Goal: Download file/media

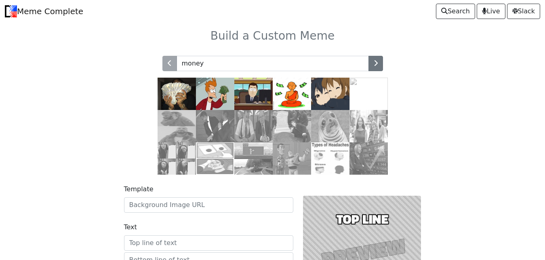
type input "money"
click at [214, 98] on img at bounding box center [215, 94] width 38 height 32
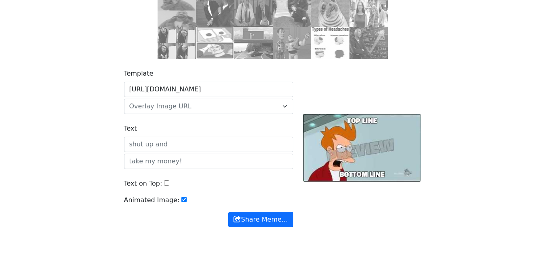
scroll to position [116, 0]
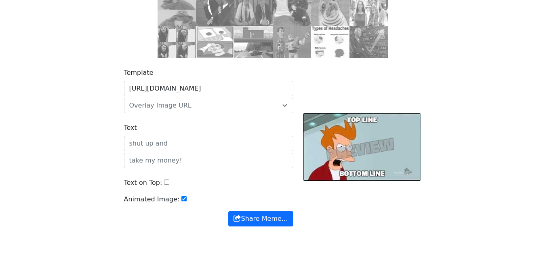
click at [164, 181] on input "Text on Top:" at bounding box center [166, 181] width 5 height 5
checkbox input "true"
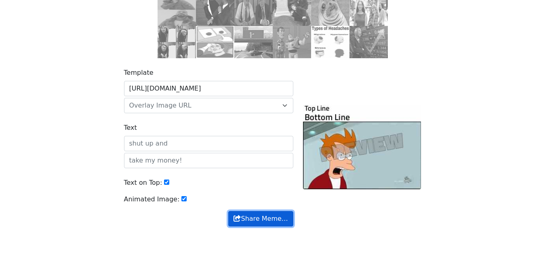
click at [254, 218] on button "Share Meme…" at bounding box center [260, 218] width 65 height 15
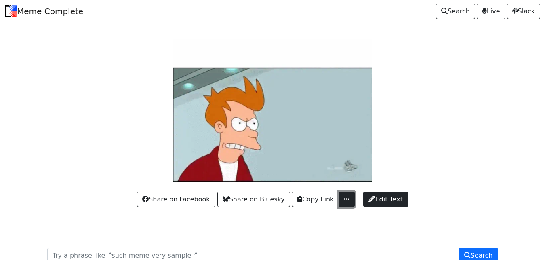
click at [347, 200] on span "button" at bounding box center [346, 198] width 8 height 6
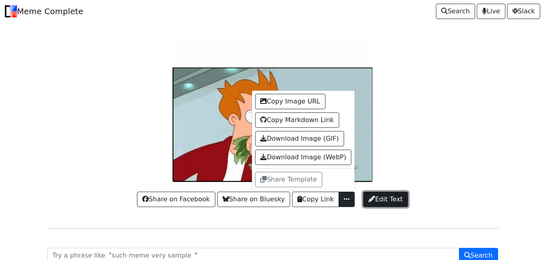
click at [388, 200] on span "Edit Text" at bounding box center [385, 199] width 34 height 10
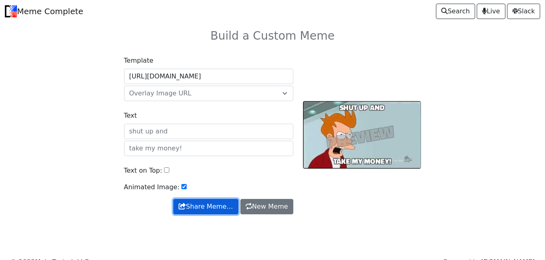
click at [218, 206] on button "Share Meme…" at bounding box center [205, 206] width 65 height 15
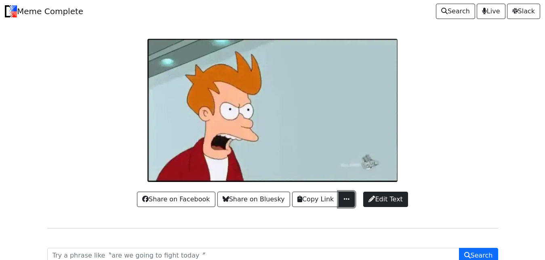
click at [348, 201] on span "button" at bounding box center [346, 198] width 8 height 6
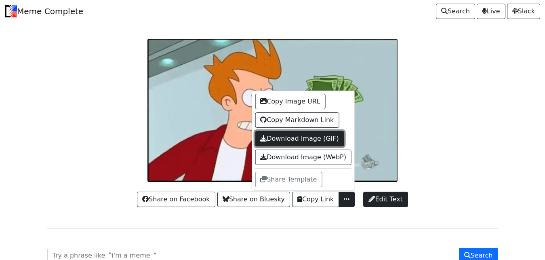
click at [317, 140] on link "Download Image (GIF)" at bounding box center [299, 138] width 89 height 15
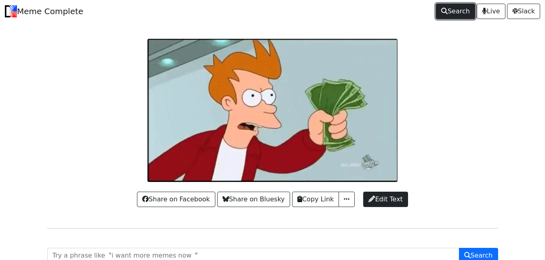
click at [439, 16] on link "Search" at bounding box center [455, 11] width 39 height 15
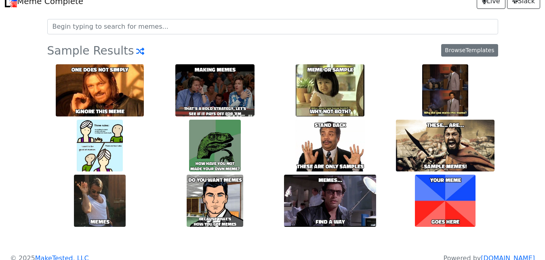
scroll to position [2, 0]
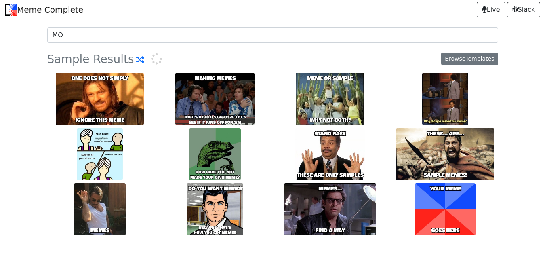
type input "M"
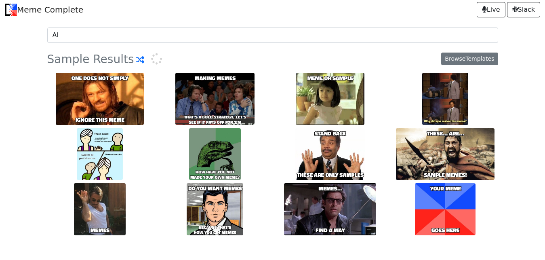
type input "AI"
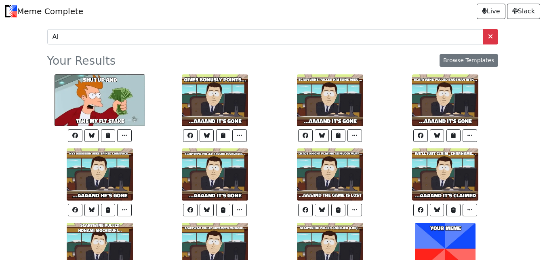
click at [88, 44] on div "AI Your Results Browse Templates Copy Image URL Copy Markdown Link Download Ima…" at bounding box center [272, 169] width 460 height 293
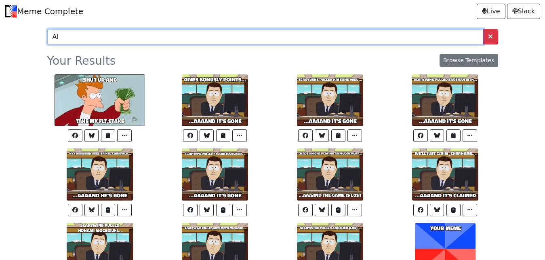
drag, startPoint x: 82, startPoint y: 33, endPoint x: 43, endPoint y: 40, distance: 39.4
click at [47, 40] on input "AI" at bounding box center [265, 36] width 436 height 15
type input "ROBOT"
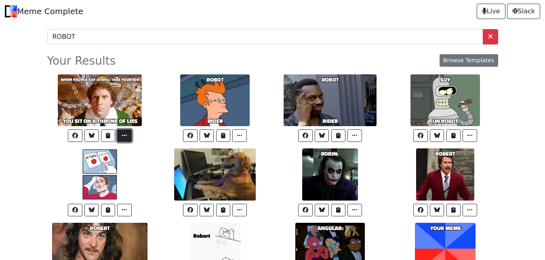
click at [126, 134] on span "button" at bounding box center [124, 135] width 7 height 6
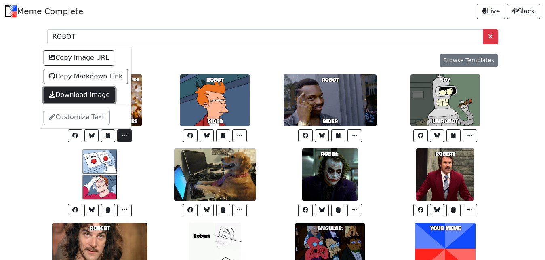
click at [93, 97] on link "Download Image" at bounding box center [79, 94] width 71 height 15
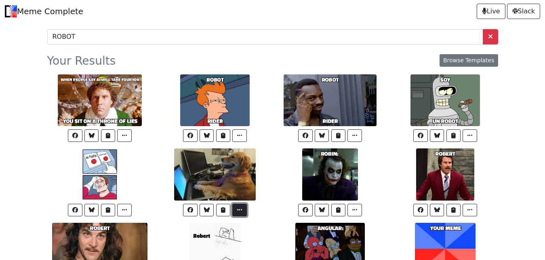
click at [234, 206] on button "button" at bounding box center [239, 210] width 15 height 13
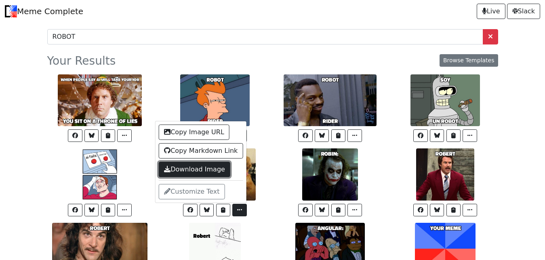
click at [182, 168] on link "Download Image" at bounding box center [194, 169] width 71 height 15
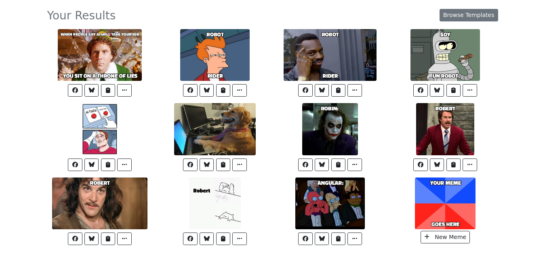
scroll to position [76, 0]
